Goal: Check status: Check status

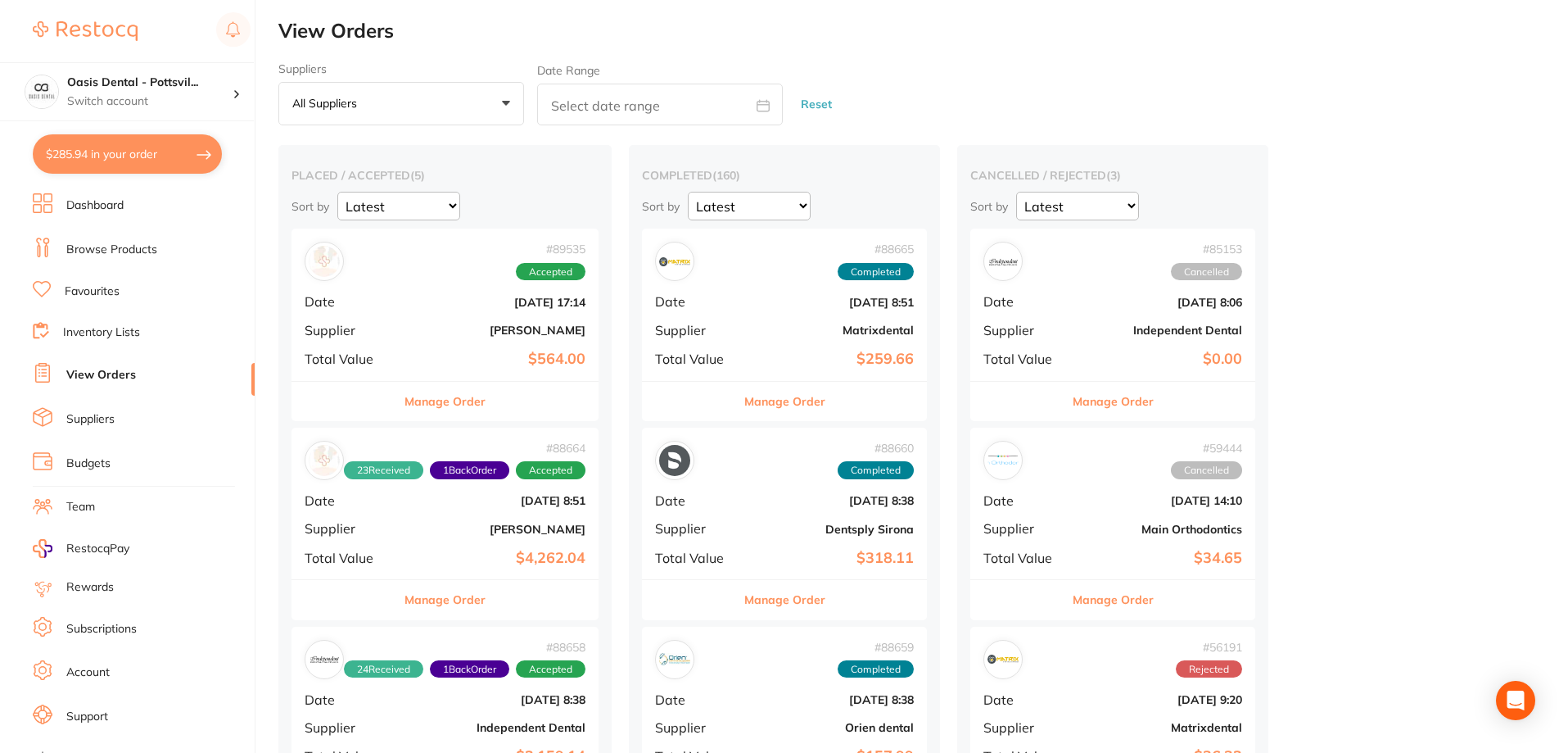
click at [148, 84] on h4 "Oasis Dental - Pottsvil..." at bounding box center [149, 82] width 165 height 16
click at [164, 143] on h4 "Oasis Dental - [GEOGRAPHIC_DATA]" at bounding box center [141, 141] width 156 height 32
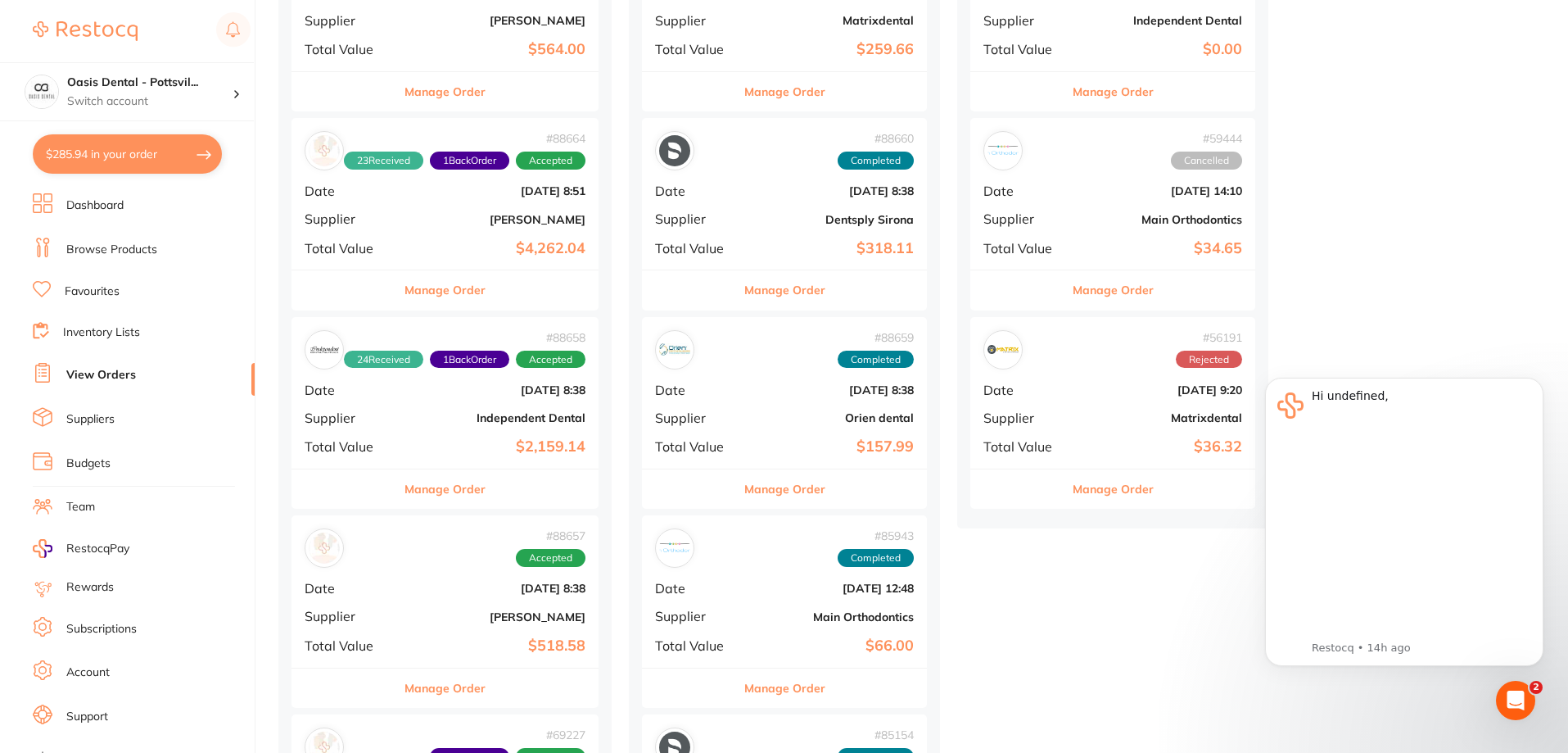
scroll to position [327, 0]
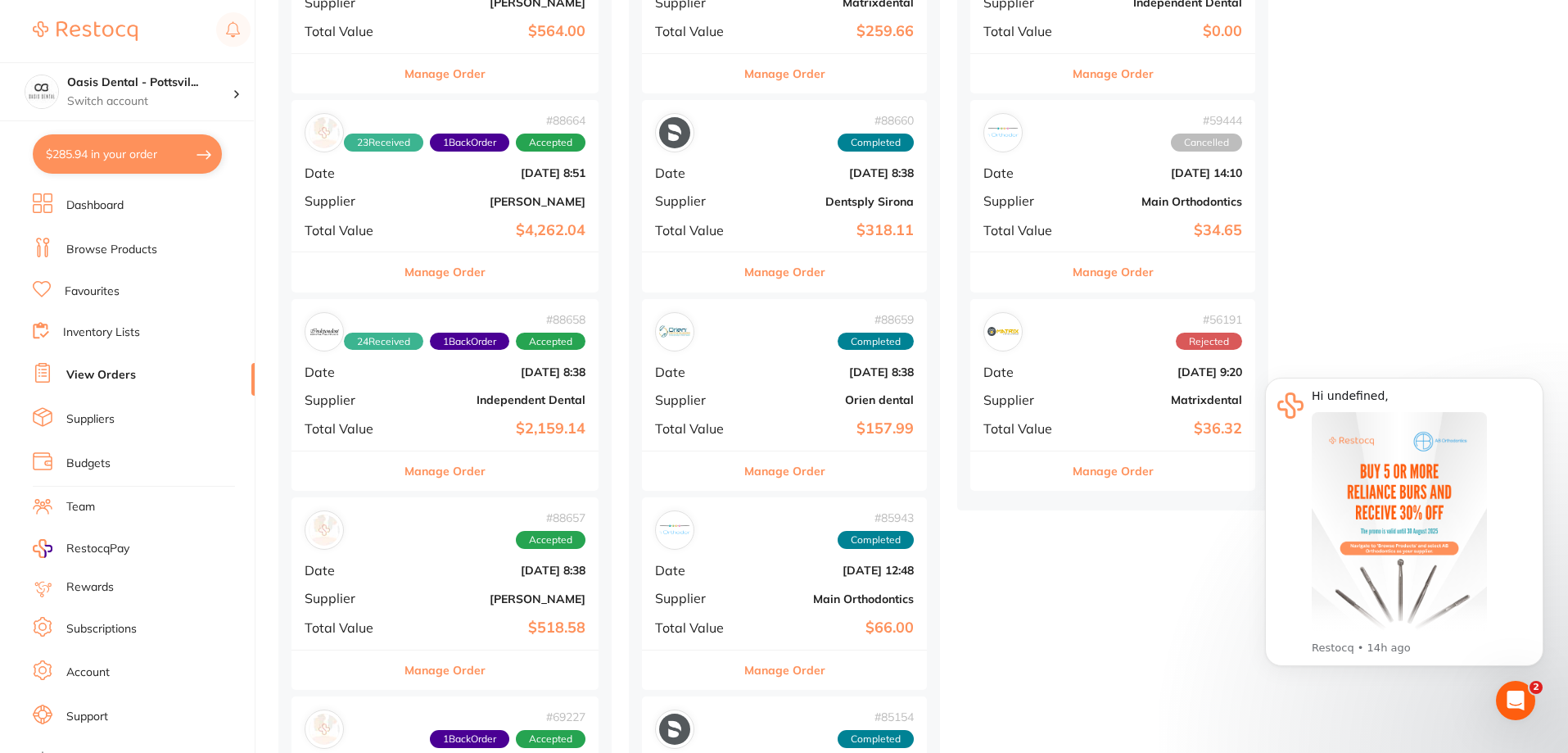
click at [418, 389] on div "# 88658 24 Received 1 Back Order Accepted Date Aug 4 2025, 8:38 Supplier Indepe…" at bounding box center [444, 374] width 307 height 152
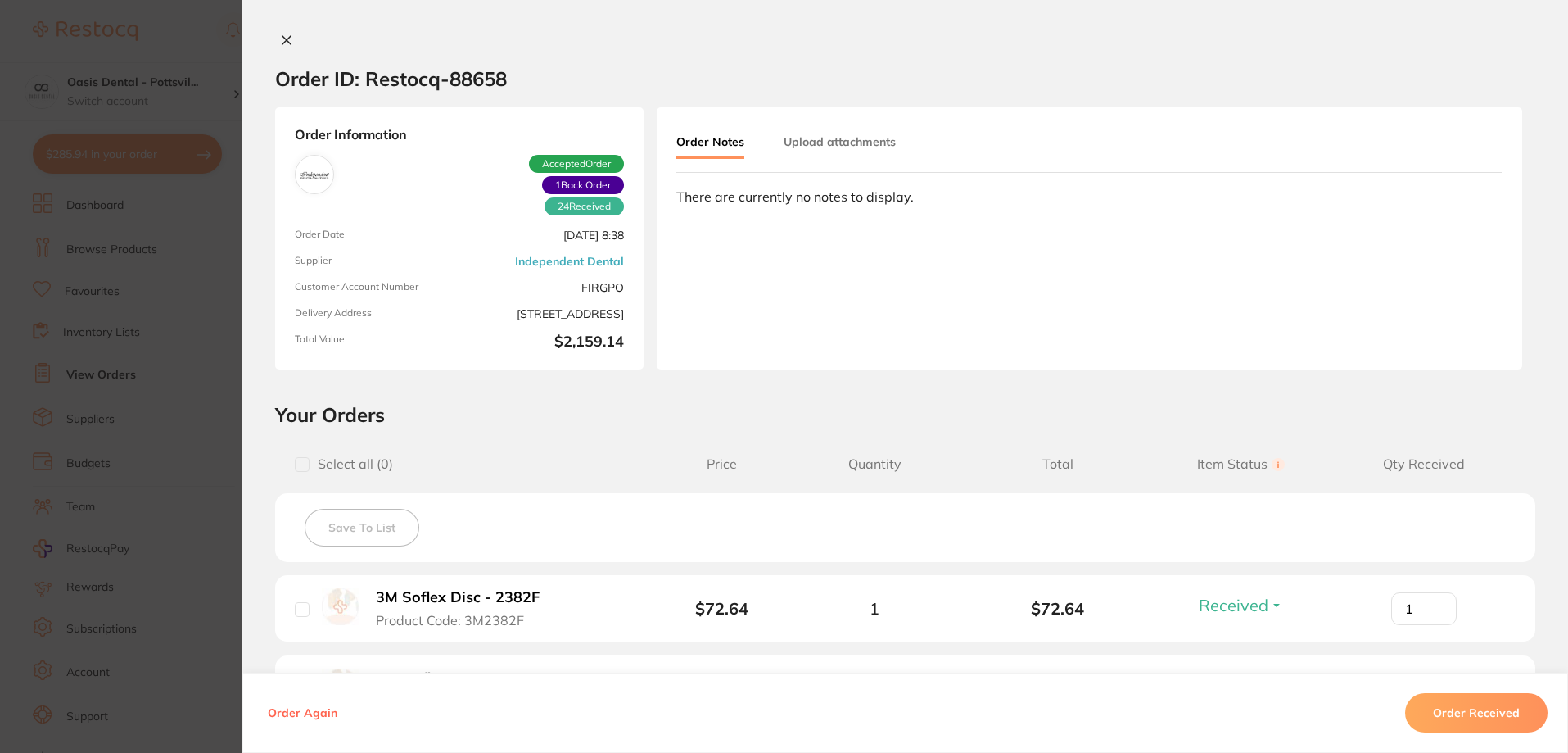
click at [283, 45] on icon at bounding box center [286, 39] width 13 height 13
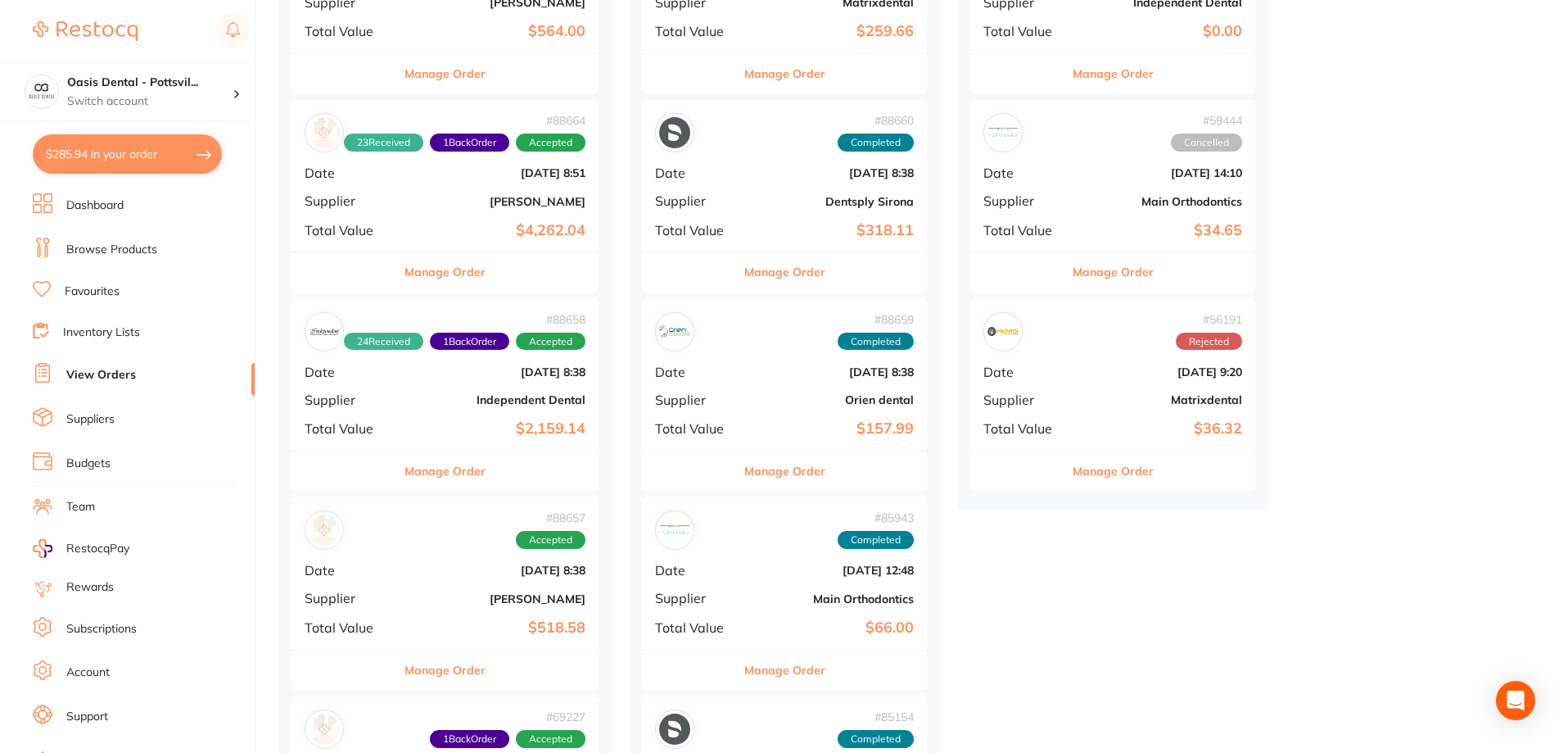
click at [432, 597] on b "[PERSON_NAME]" at bounding box center [496, 598] width 178 height 13
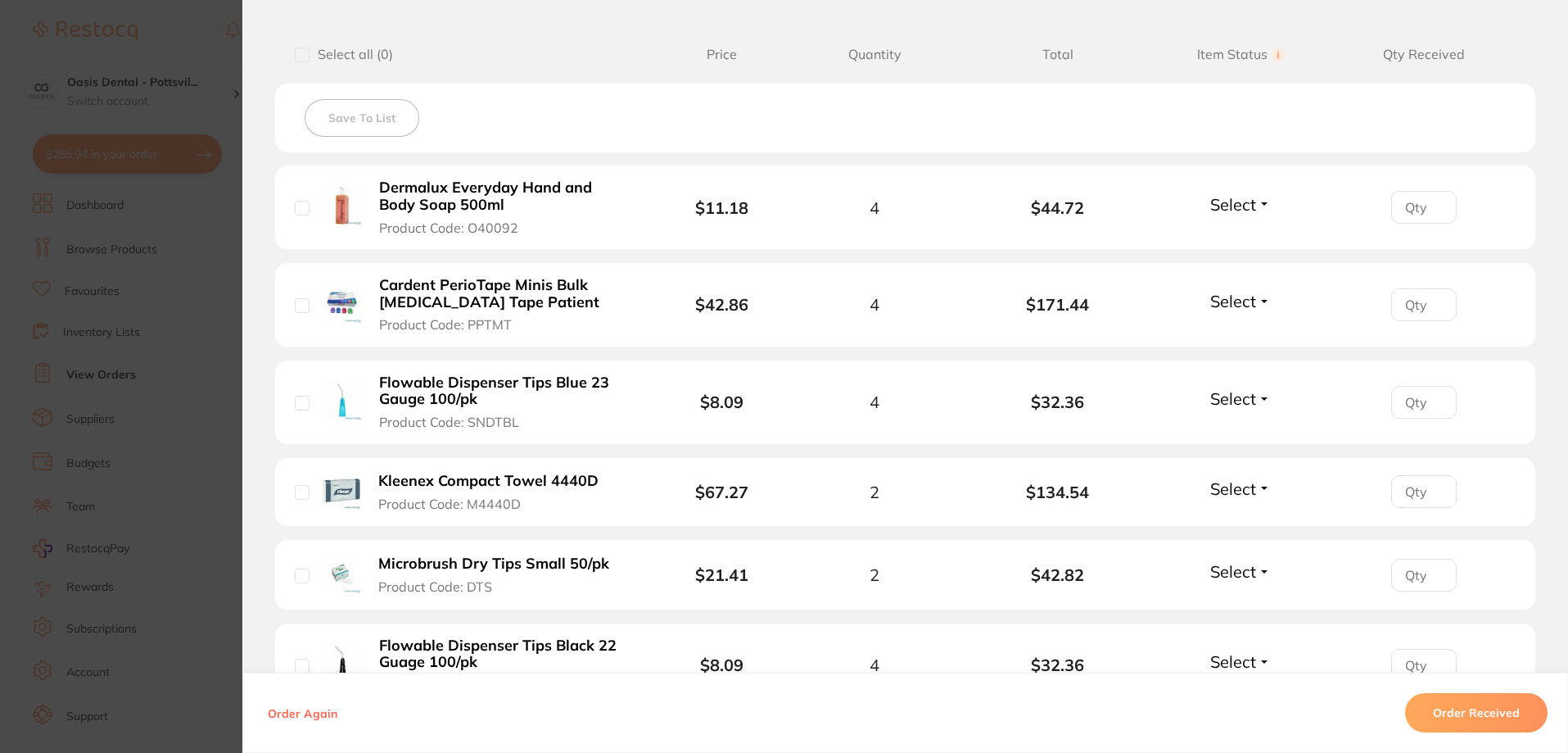
click at [1248, 207] on span "Select" at bounding box center [1233, 205] width 46 height 21
click at [1236, 267] on span "Back Order" at bounding box center [1241, 264] width 50 height 12
click at [1395, 224] on input "number" at bounding box center [1423, 207] width 65 height 33
type input "4"
click at [1230, 305] on span "Select" at bounding box center [1233, 301] width 46 height 21
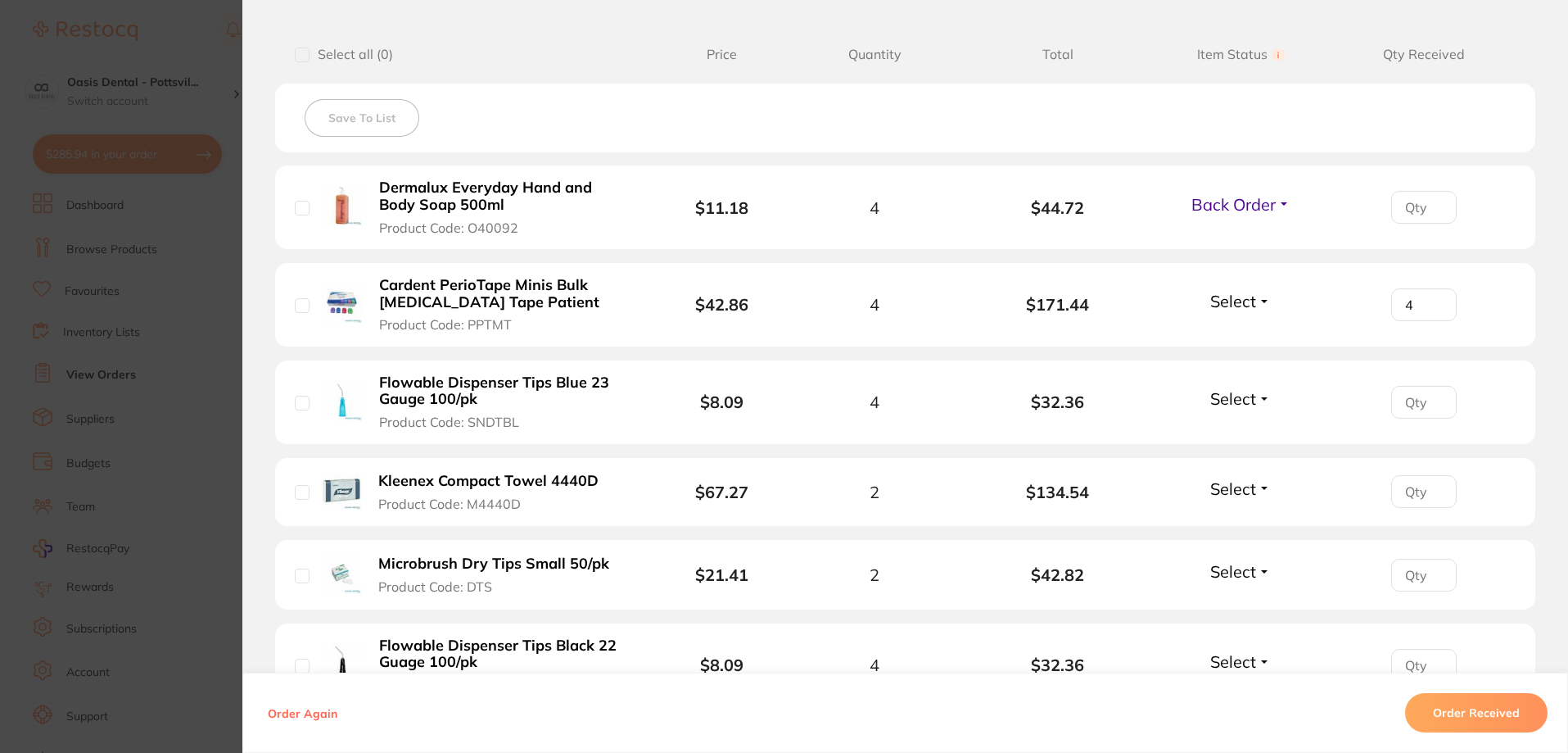
click at [1238, 311] on span "Select" at bounding box center [1233, 301] width 46 height 21
click at [1241, 337] on span "Received" at bounding box center [1240, 336] width 42 height 12
click at [1409, 224] on input "number" at bounding box center [1423, 207] width 65 height 33
type input "4"
click at [1248, 400] on span "Select" at bounding box center [1233, 398] width 46 height 21
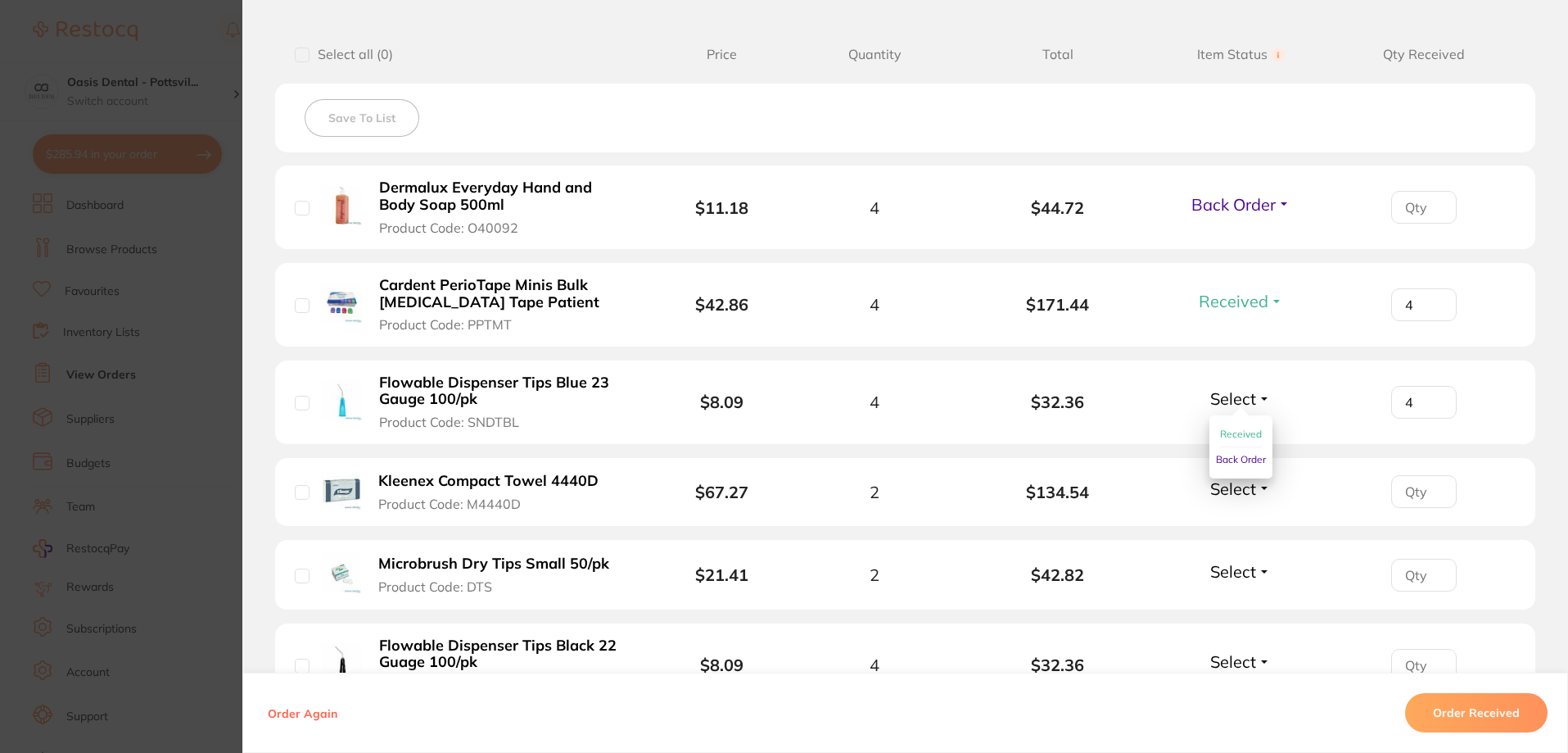
click at [1246, 434] on span "Received" at bounding box center [1240, 433] width 42 height 12
click at [1407, 224] on input "number" at bounding box center [1423, 207] width 65 height 33
type input "2"
click at [1241, 494] on span "Select" at bounding box center [1233, 488] width 46 height 21
click at [1253, 526] on span "Received" at bounding box center [1240, 523] width 42 height 12
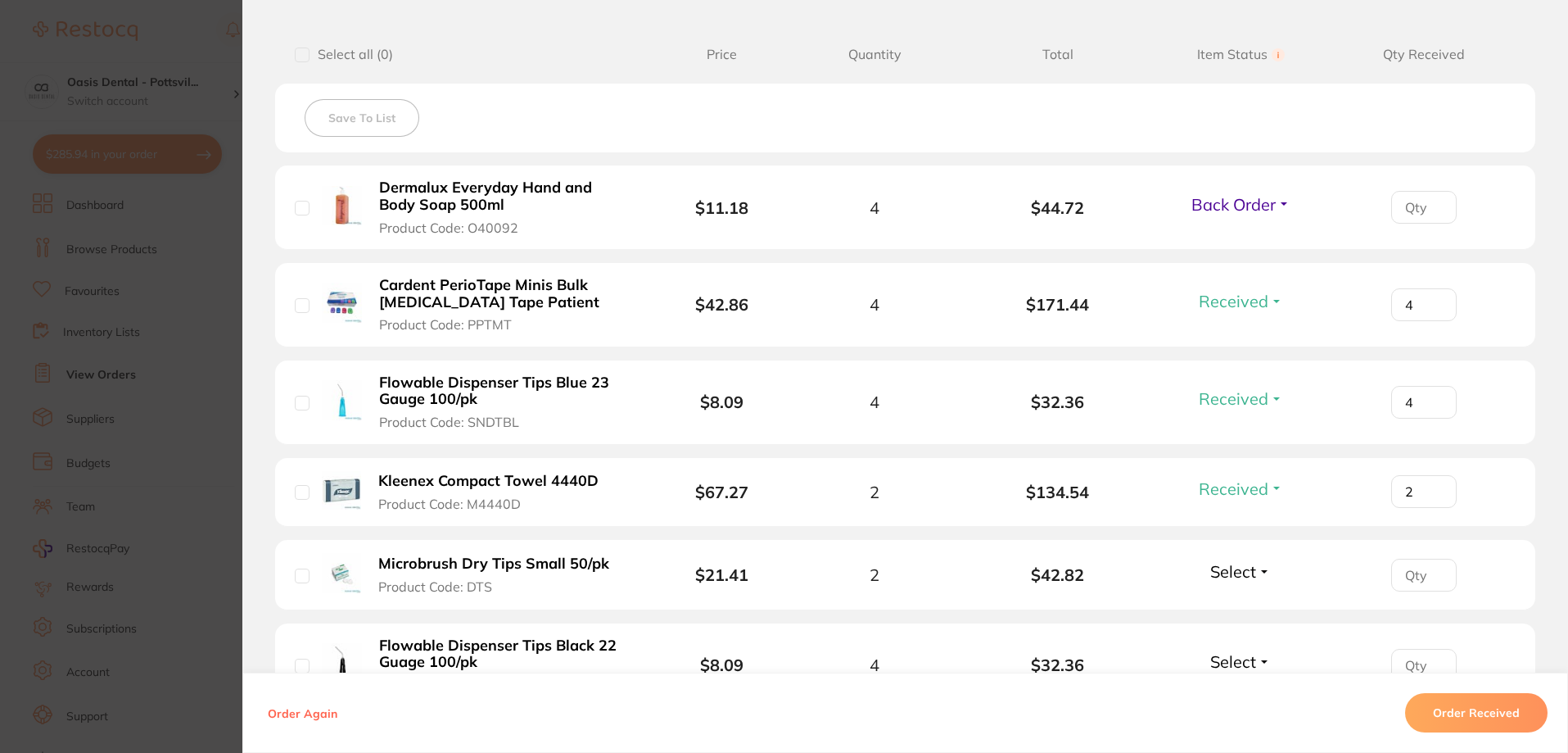
click at [1413, 224] on input "number" at bounding box center [1423, 207] width 65 height 33
type input "2"
click at [1243, 571] on span "Select" at bounding box center [1233, 571] width 46 height 21
click at [1245, 576] on span "Select" at bounding box center [1233, 571] width 46 height 21
click at [1249, 606] on span "Received" at bounding box center [1240, 607] width 42 height 12
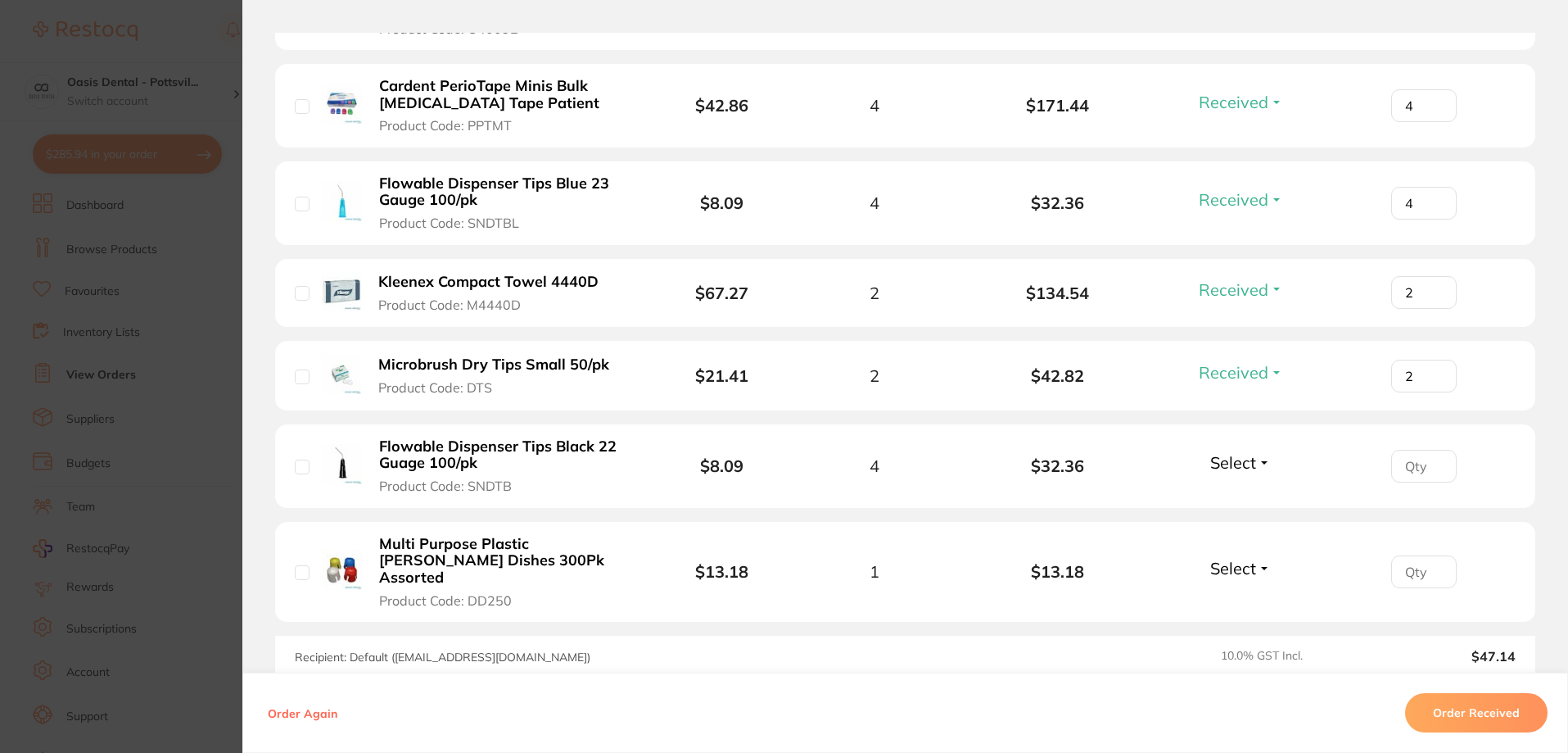
scroll to position [655, 0]
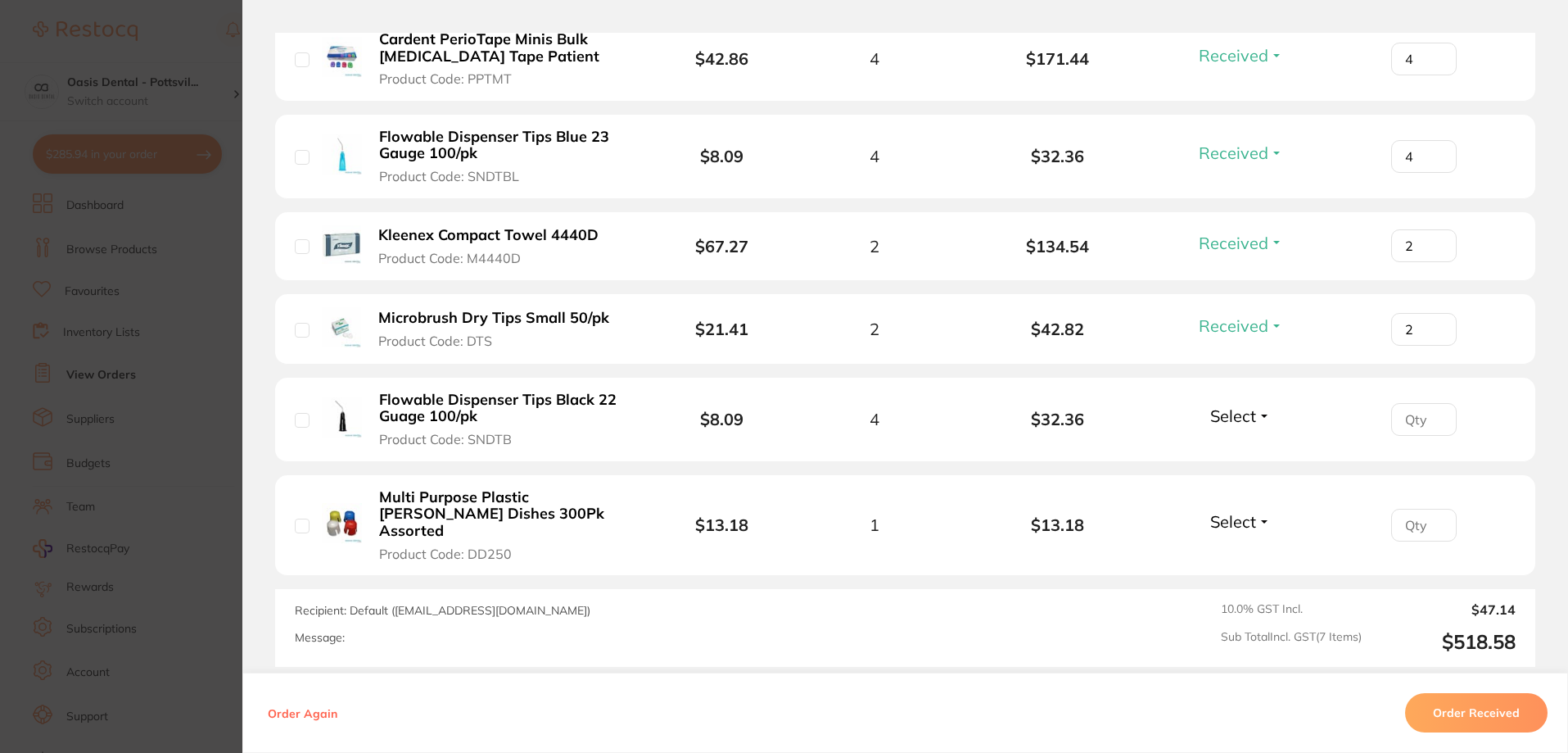
type input "4"
click at [1210, 416] on span "Select" at bounding box center [1233, 415] width 46 height 21
click at [1254, 451] on span "Received" at bounding box center [1240, 451] width 42 height 12
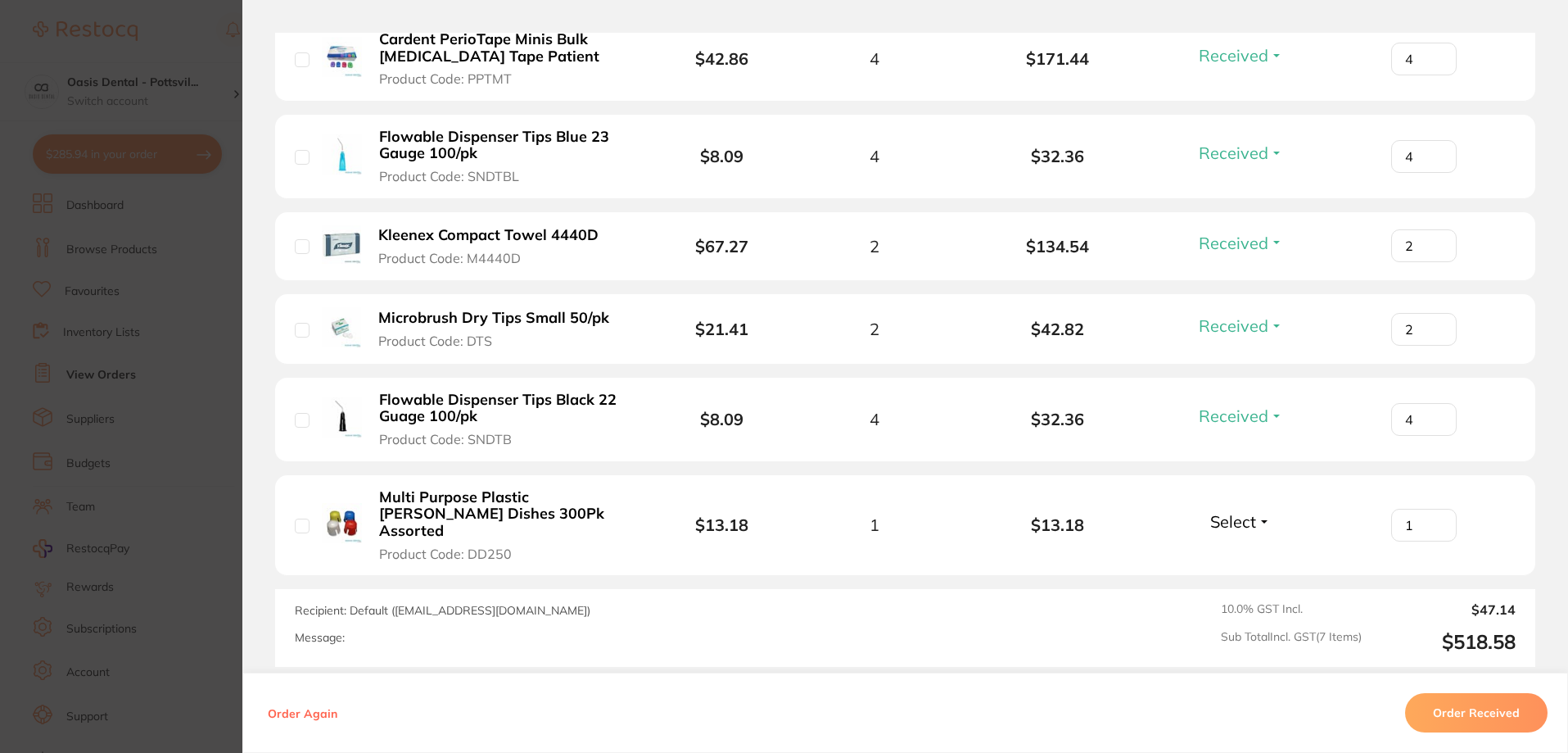
type input "1"
click at [1231, 513] on span "Select" at bounding box center [1233, 522] width 46 height 21
click at [1237, 550] on span "Received" at bounding box center [1240, 556] width 42 height 12
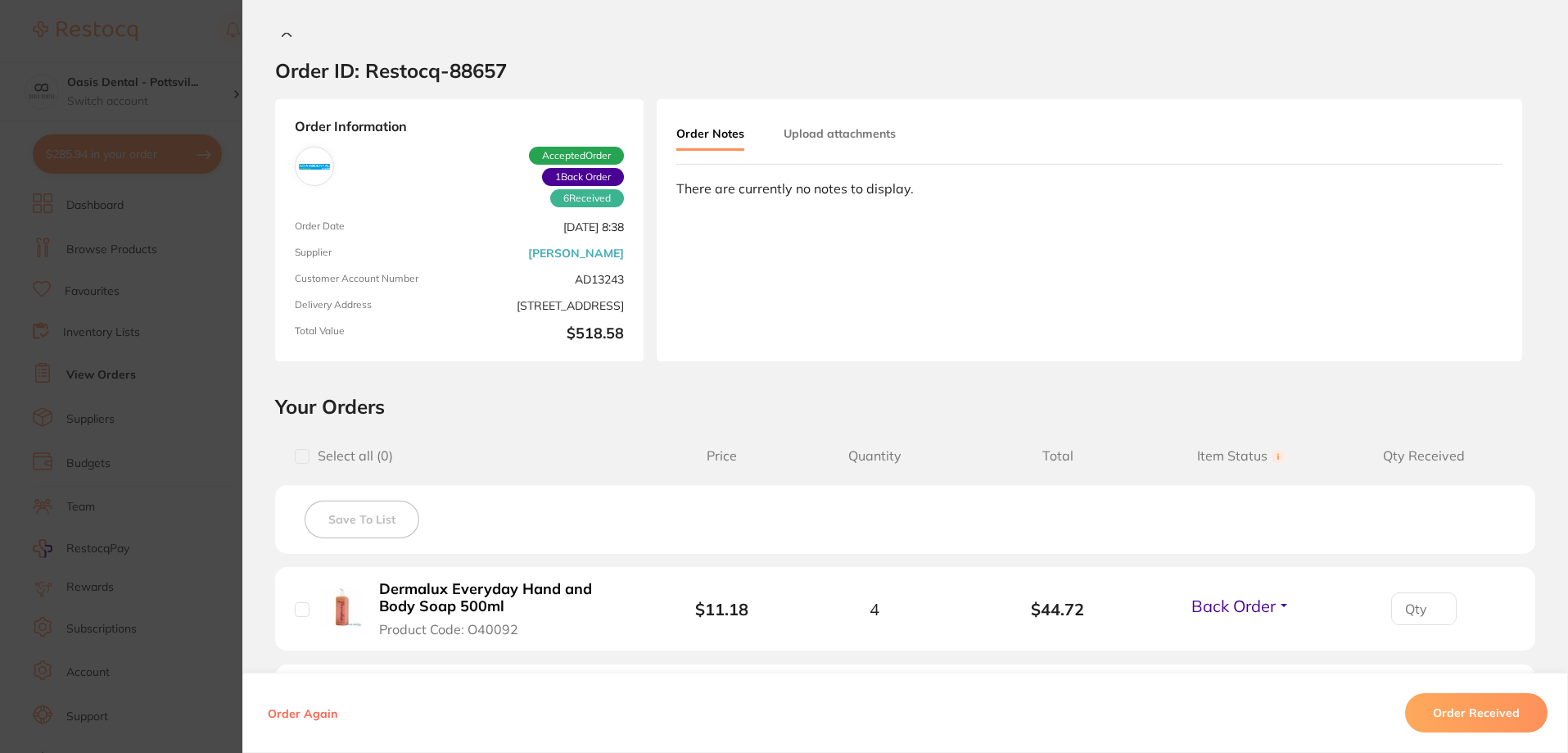
scroll to position [0, 0]
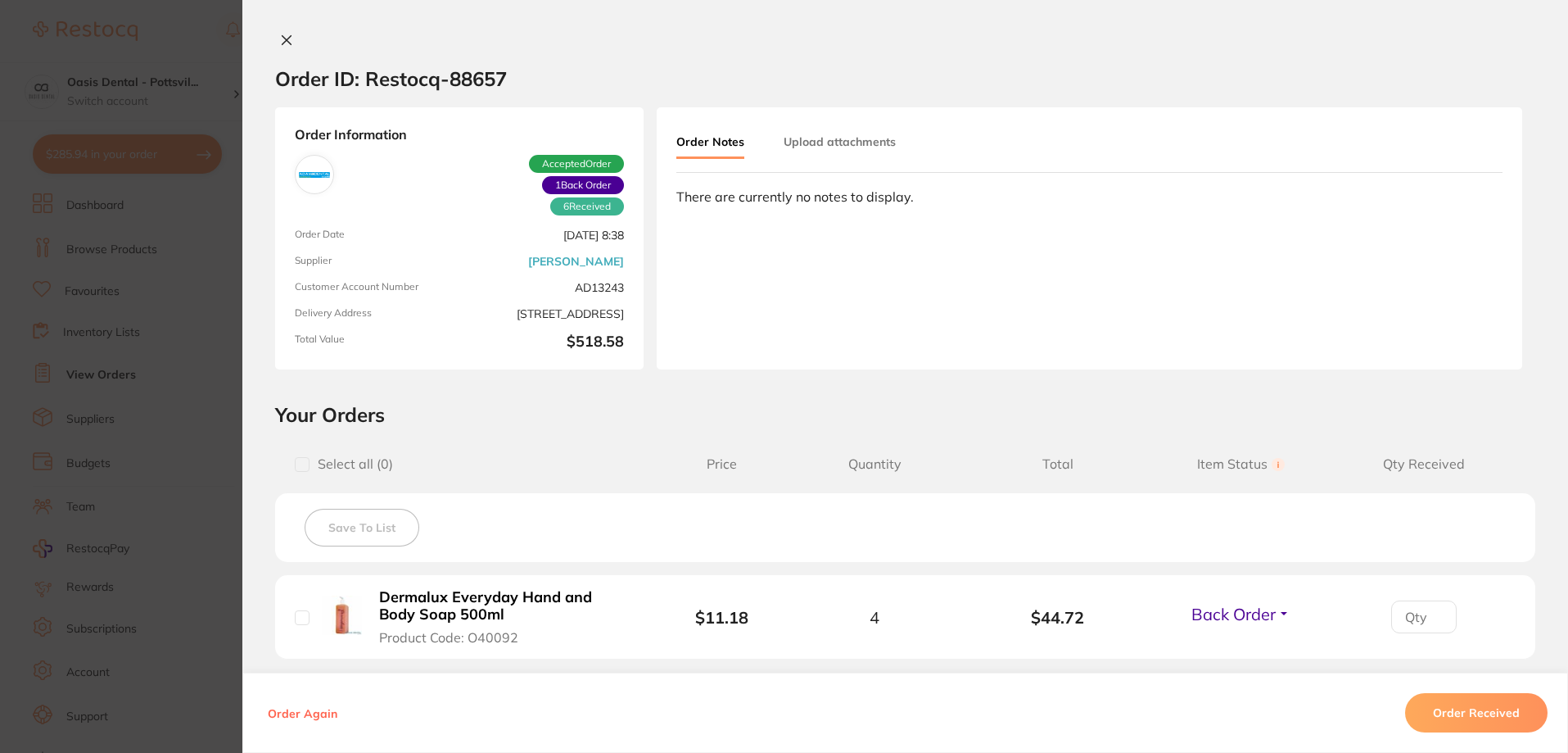
click at [280, 40] on icon at bounding box center [286, 39] width 13 height 13
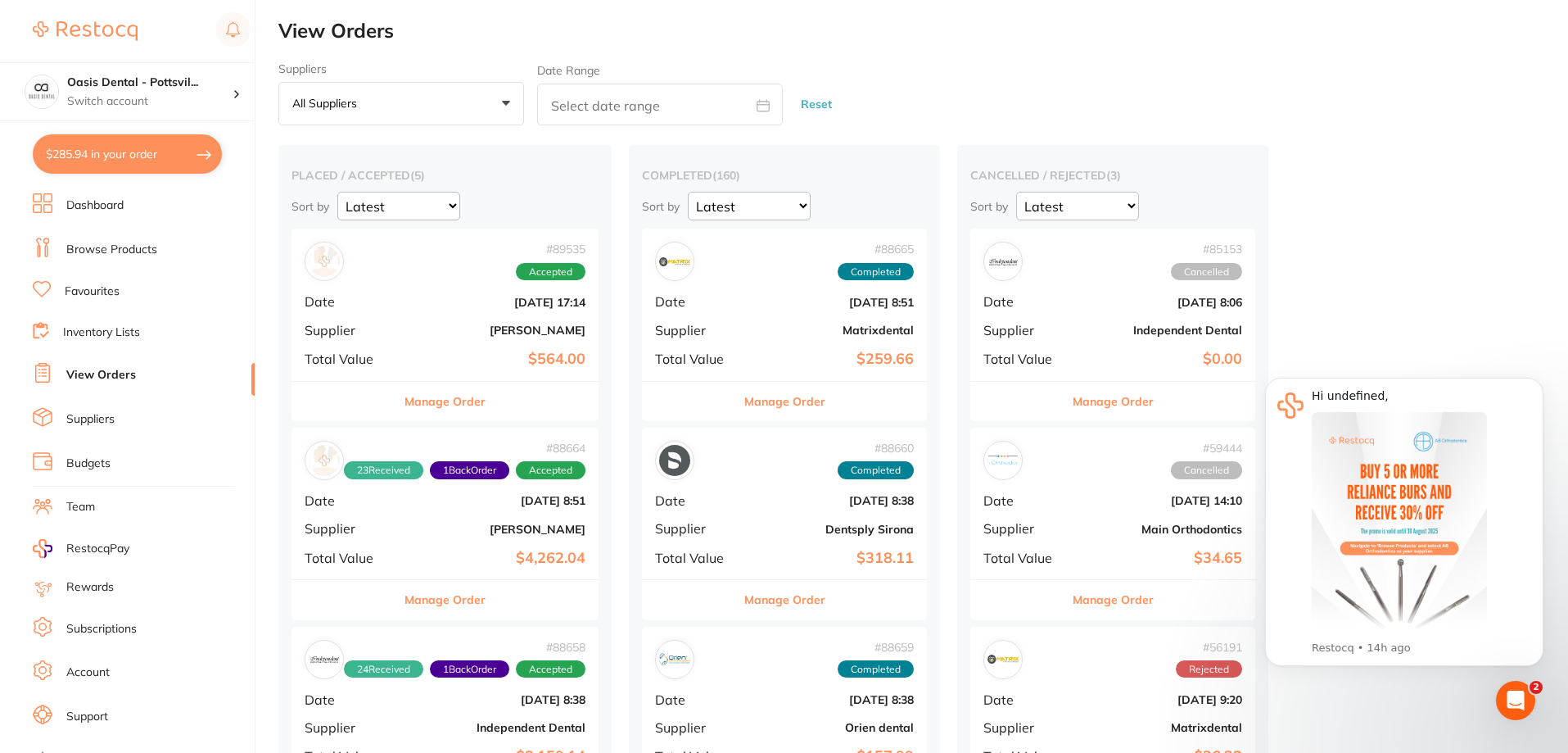
click at [408, 312] on div "# 89535 Accepted Date Aug 7 2025, 17:14 Supplier Henry Schein Halas Total Value…" at bounding box center [444, 304] width 307 height 152
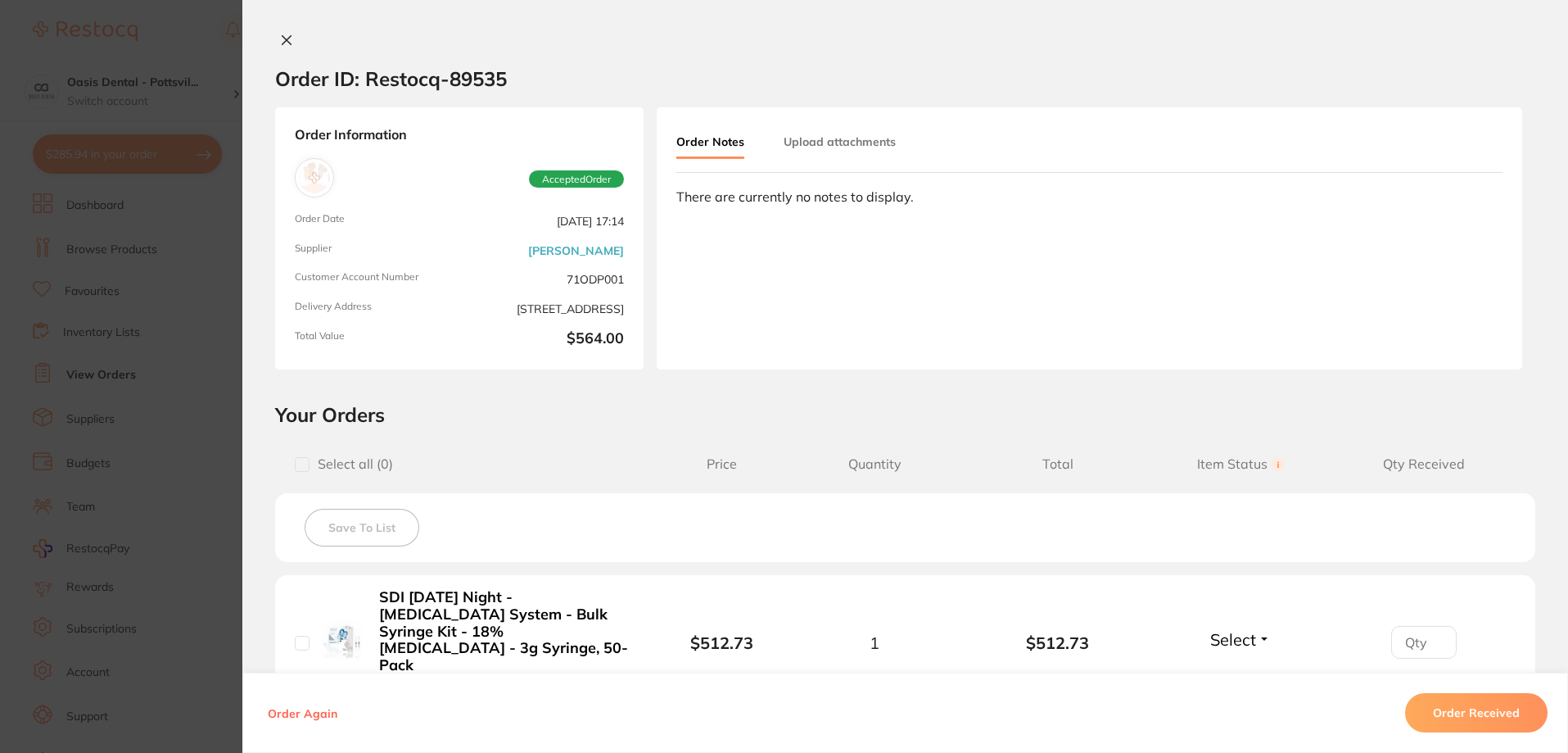
click at [285, 36] on icon at bounding box center [286, 39] width 13 height 13
